Goal: Task Accomplishment & Management: Use online tool/utility

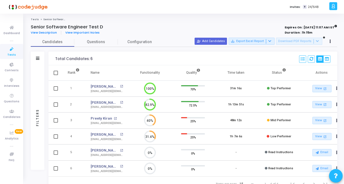
click at [7, 48] on icon at bounding box center [11, 49] width 11 height 7
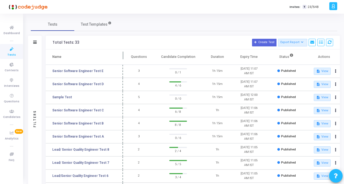
drag, startPoint x: 104, startPoint y: 56, endPoint x: 123, endPoint y: 56, distance: 18.3
click at [123, 56] on span at bounding box center [122, 56] width 5 height 15
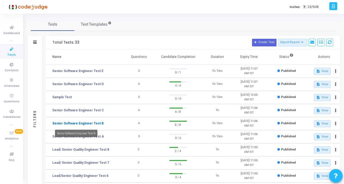
click at [87, 125] on link "Senior Software Engineer Test B" at bounding box center [77, 123] width 51 height 5
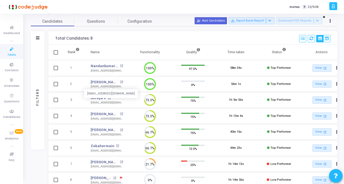
scroll to position [54, 0]
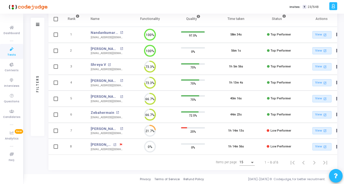
click at [6, 51] on icon at bounding box center [11, 49] width 11 height 7
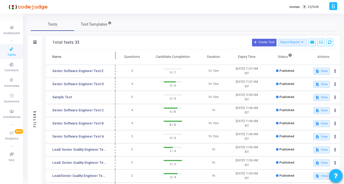
drag, startPoint x: 105, startPoint y: 56, endPoint x: 116, endPoint y: 56, distance: 10.6
click at [116, 56] on span at bounding box center [115, 56] width 5 height 15
click at [96, 109] on link "Senior Software Engineer Test C" at bounding box center [78, 110] width 52 height 5
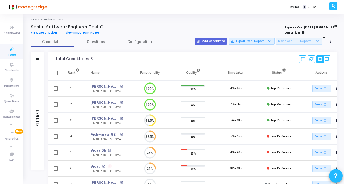
click at [8, 55] on span "Tests" at bounding box center [11, 55] width 8 height 5
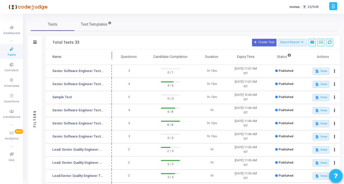
drag, startPoint x: 106, startPoint y: 54, endPoint x: 118, endPoint y: 59, distance: 12.8
click at [115, 59] on span at bounding box center [111, 56] width 5 height 15
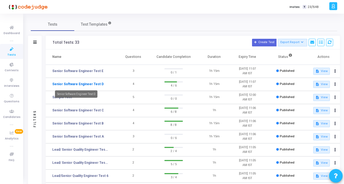
click at [95, 85] on link "Senior Software Engineer Test D" at bounding box center [77, 83] width 51 height 5
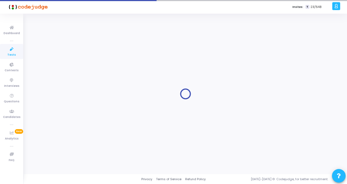
click at [95, 85] on div at bounding box center [185, 94] width 309 height 152
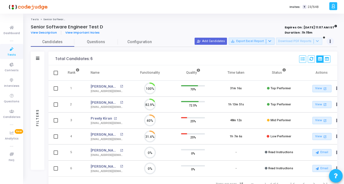
scroll to position [11, 14]
click at [330, 40] on icon at bounding box center [330, 41] width 1 height 3
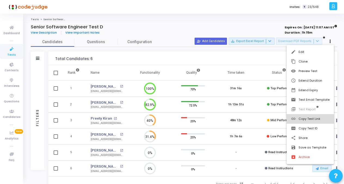
click at [302, 120] on button "link Copy Test Link" at bounding box center [310, 119] width 47 height 10
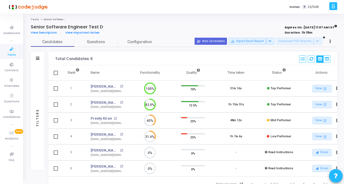
click at [10, 53] on span "Tests" at bounding box center [11, 55] width 8 height 5
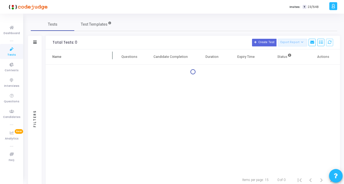
drag, startPoint x: 105, startPoint y: 54, endPoint x: 117, endPoint y: 54, distance: 12.0
click at [115, 54] on span at bounding box center [112, 56] width 5 height 15
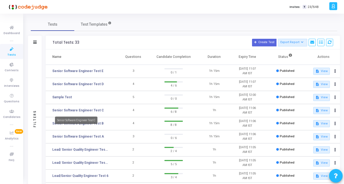
click at [90, 123] on div "Senior Software Engineer Test C" at bounding box center [76, 119] width 43 height 7
click at [94, 125] on mat-tooltip-component "Senior Software Engineer Test C" at bounding box center [76, 120] width 50 height 15
drag, startPoint x: 94, startPoint y: 125, endPoint x: 102, endPoint y: 125, distance: 7.6
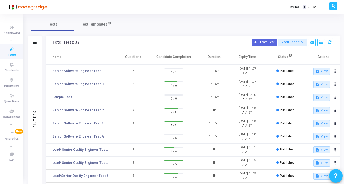
click at [108, 123] on td "Senior Software Engineer Test B" at bounding box center [81, 123] width 71 height 13
click at [83, 123] on link "Senior Software Engineer Test B" at bounding box center [77, 123] width 51 height 5
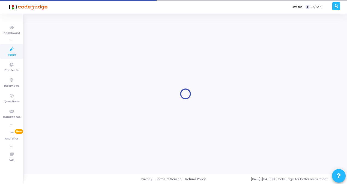
click at [83, 123] on div at bounding box center [185, 94] width 309 height 152
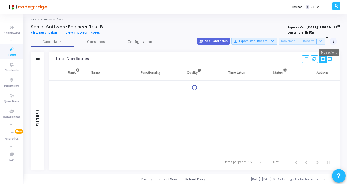
click at [331, 40] on button at bounding box center [333, 42] width 8 height 8
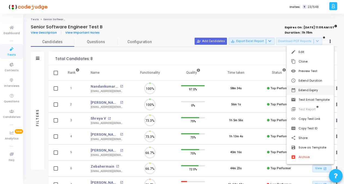
scroll to position [11, 14]
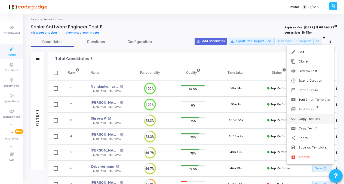
click at [308, 119] on button "link Copy Test Link" at bounding box center [310, 119] width 47 height 10
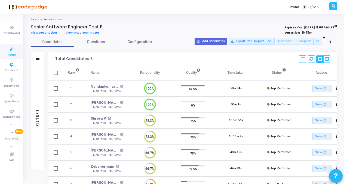
click at [11, 54] on span "Tests" at bounding box center [11, 55] width 8 height 5
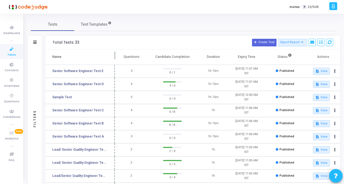
drag, startPoint x: 105, startPoint y: 54, endPoint x: 113, endPoint y: 59, distance: 10.0
click at [116, 57] on span at bounding box center [114, 56] width 5 height 15
click at [95, 111] on link "Senior Software Engineer Test C" at bounding box center [78, 110] width 52 height 5
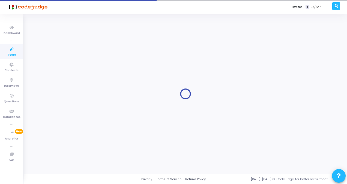
click at [95, 111] on div at bounding box center [185, 94] width 309 height 152
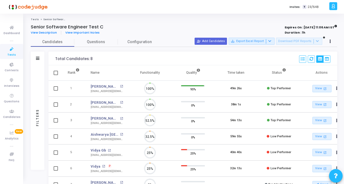
scroll to position [11, 14]
click at [332, 41] on button at bounding box center [331, 42] width 8 height 8
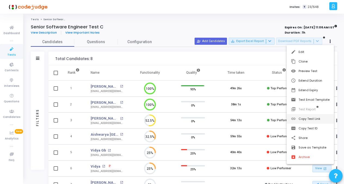
click at [305, 118] on button "link Copy Test Link" at bounding box center [310, 119] width 47 height 10
